Goal: Task Accomplishment & Management: Manage account settings

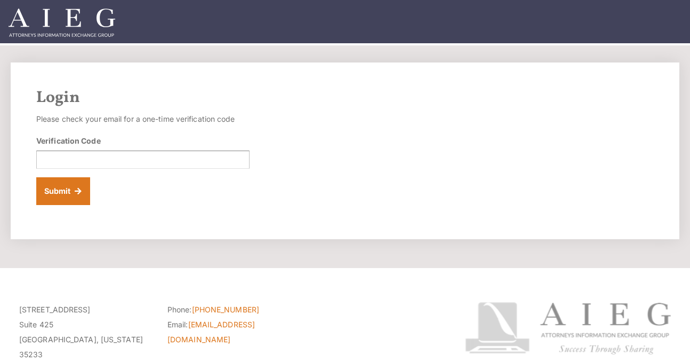
click at [70, 149] on div "Verification Code" at bounding box center [142, 152] width 213 height 34
click at [70, 150] on div "Verification Code" at bounding box center [142, 152] width 213 height 34
click at [70, 158] on input "Verification Code" at bounding box center [142, 159] width 213 height 18
paste input "622367"
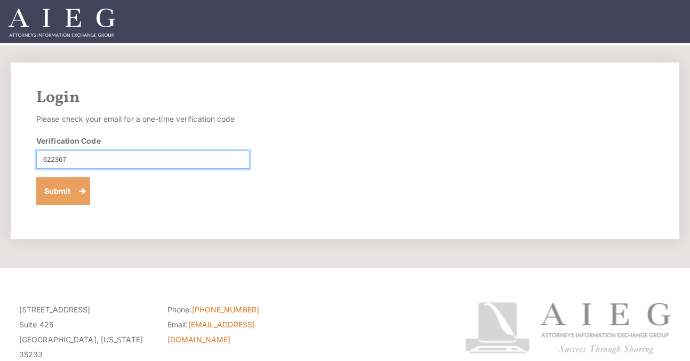
type input "622367"
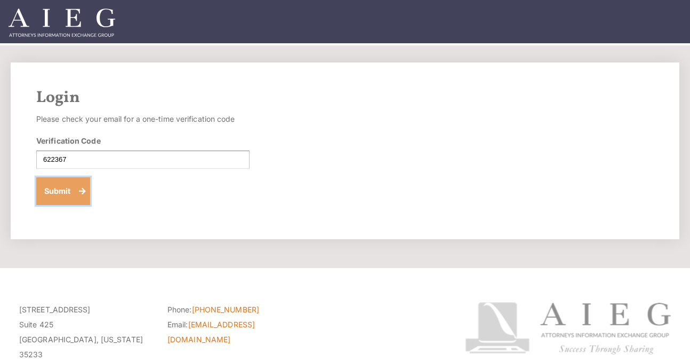
click at [63, 184] on button "Submit" at bounding box center [63, 191] width 54 height 28
